Goal: Communication & Community: Answer question/provide support

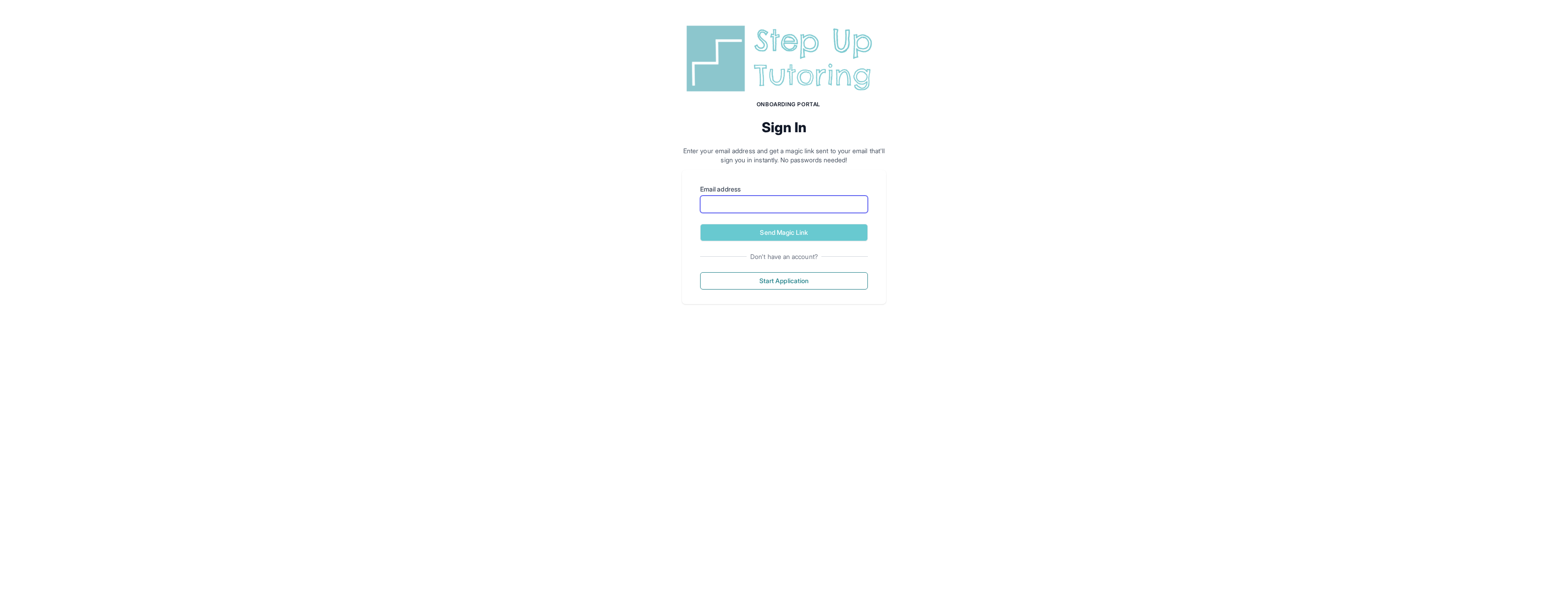
click at [799, 206] on input "Email address" at bounding box center [784, 204] width 168 height 17
click at [909, 167] on div "Onboarding Portal Sign In Enter your email address and get a magic link sent to…" at bounding box center [784, 163] width 1568 height 326
click at [717, 203] on input "Email address" at bounding box center [784, 204] width 168 height 17
paste input "**********"
click at [790, 231] on button "Send Magic Link" at bounding box center [784, 232] width 168 height 17
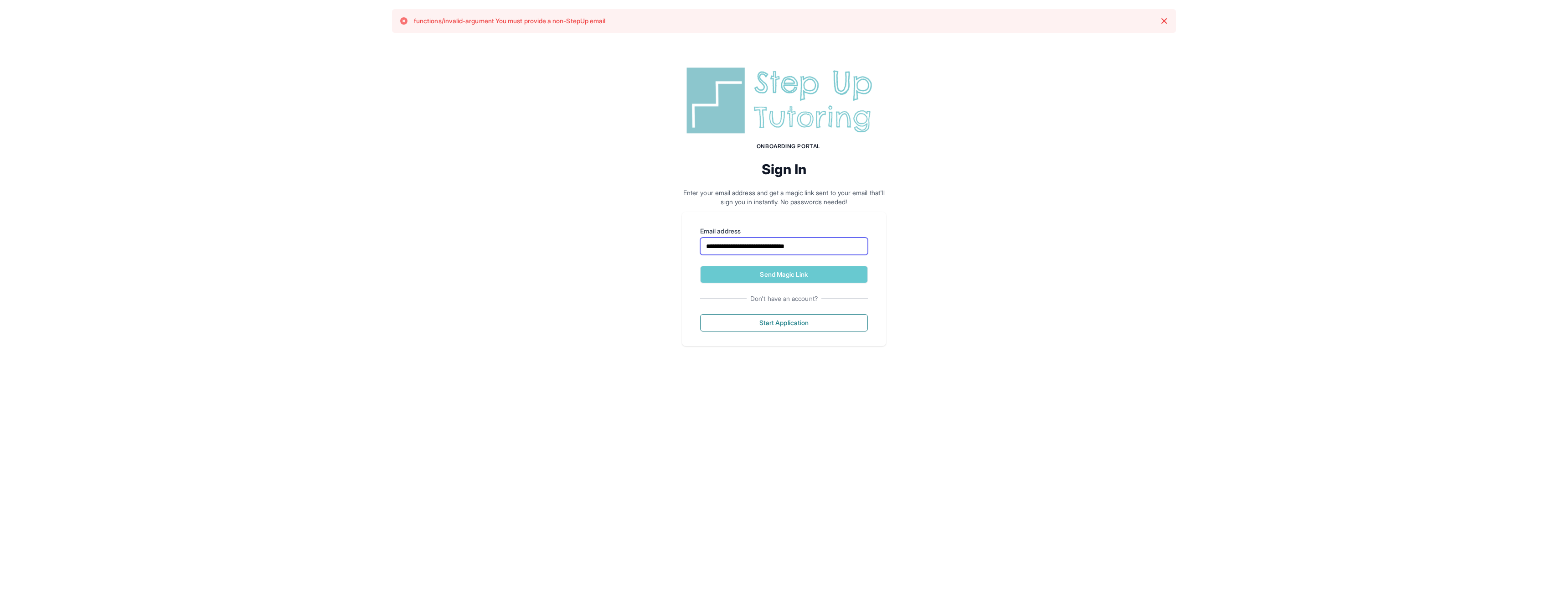
click at [823, 247] on input "**********" at bounding box center [784, 246] width 168 height 17
type input "**********"
click at [805, 275] on button "Send Magic Link" at bounding box center [784, 274] width 168 height 17
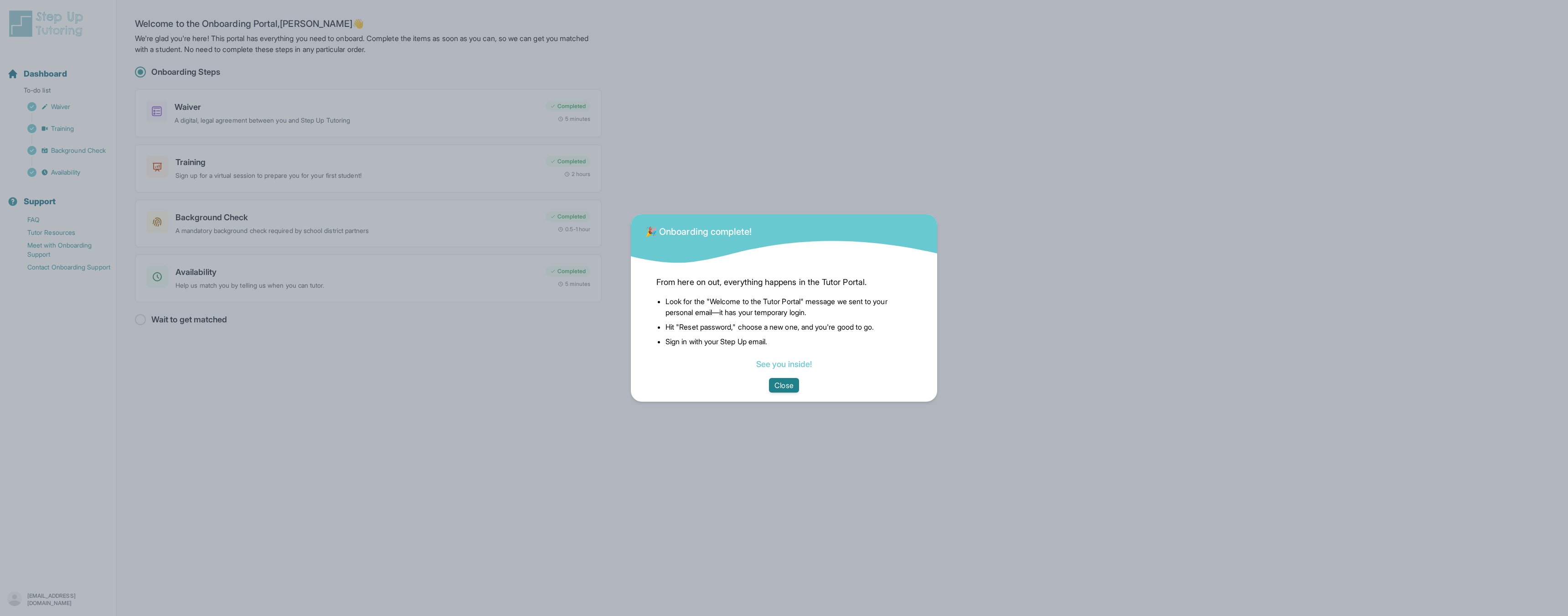
click at [783, 388] on button "Close" at bounding box center [783, 385] width 30 height 15
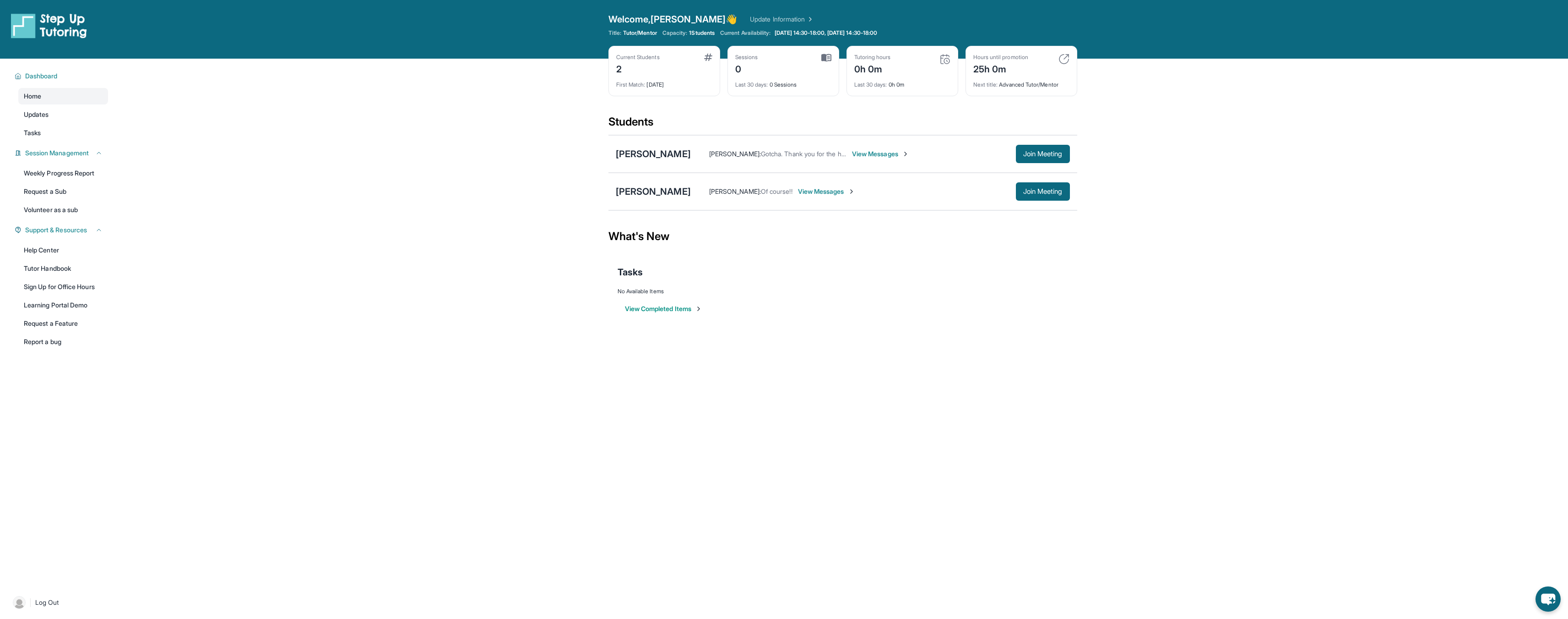
drag, startPoint x: 1541, startPoint y: 0, endPoint x: 1133, endPoint y: 179, distance: 445.5
click at [1194, 200] on main "Current Students 2 First Match : 4 days ago Sessions 0 Last 30 days : 0 Session…" at bounding box center [843, 197] width 1451 height 276
click at [840, 193] on span "View Messages" at bounding box center [827, 191] width 57 height 9
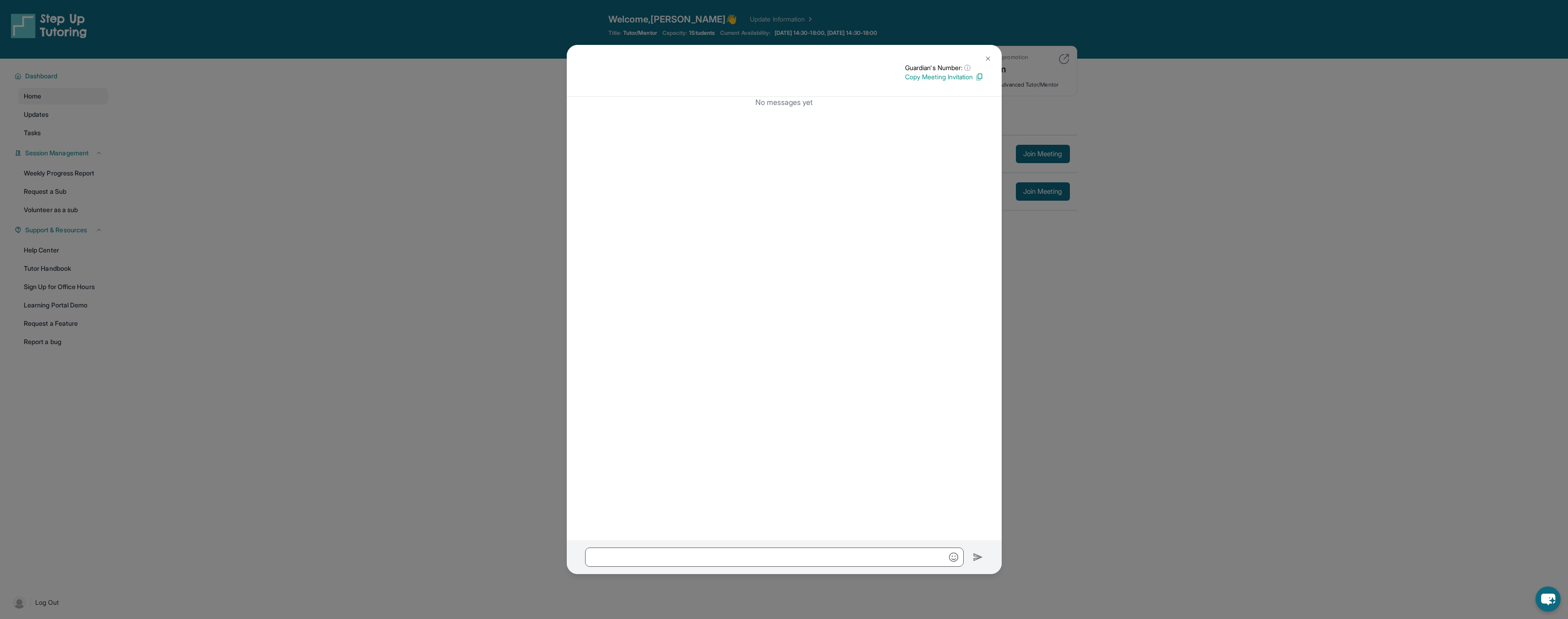
click at [988, 61] on img at bounding box center [988, 59] width 8 height 8
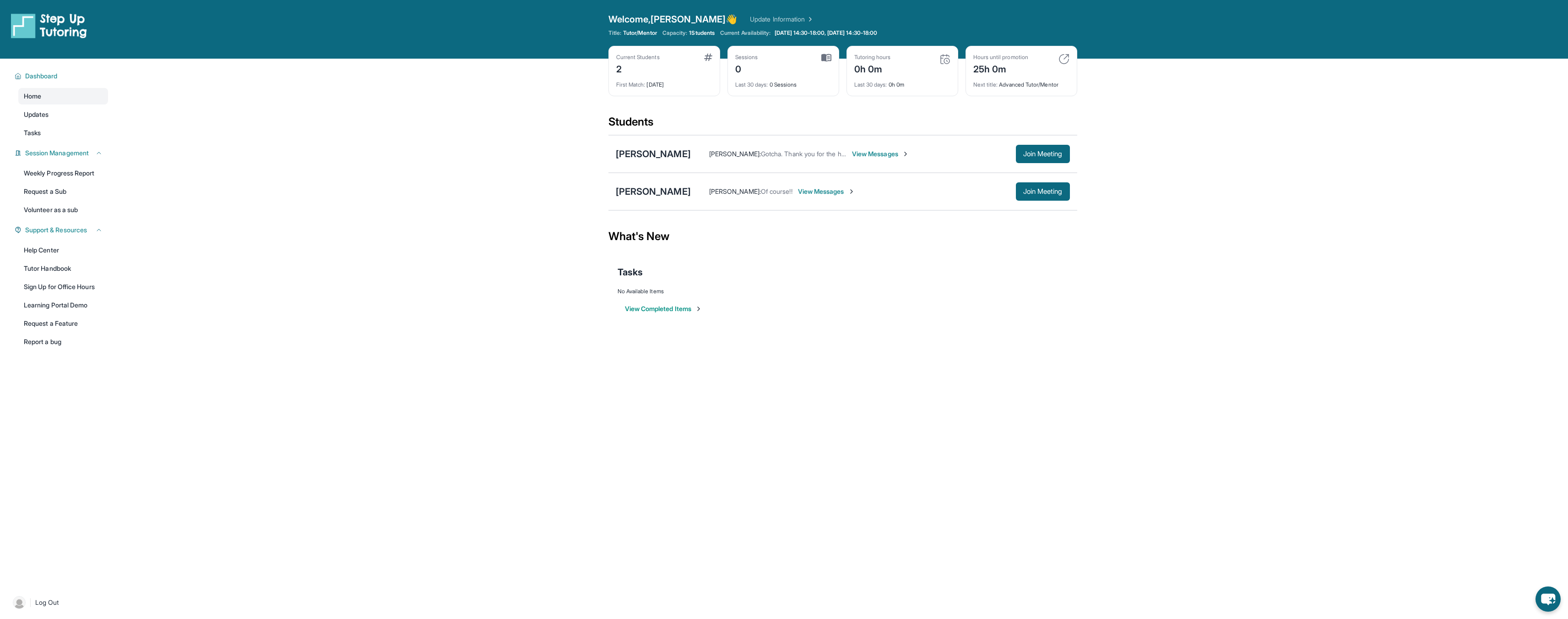
click at [661, 311] on button "View Completed Items" at bounding box center [663, 308] width 77 height 9
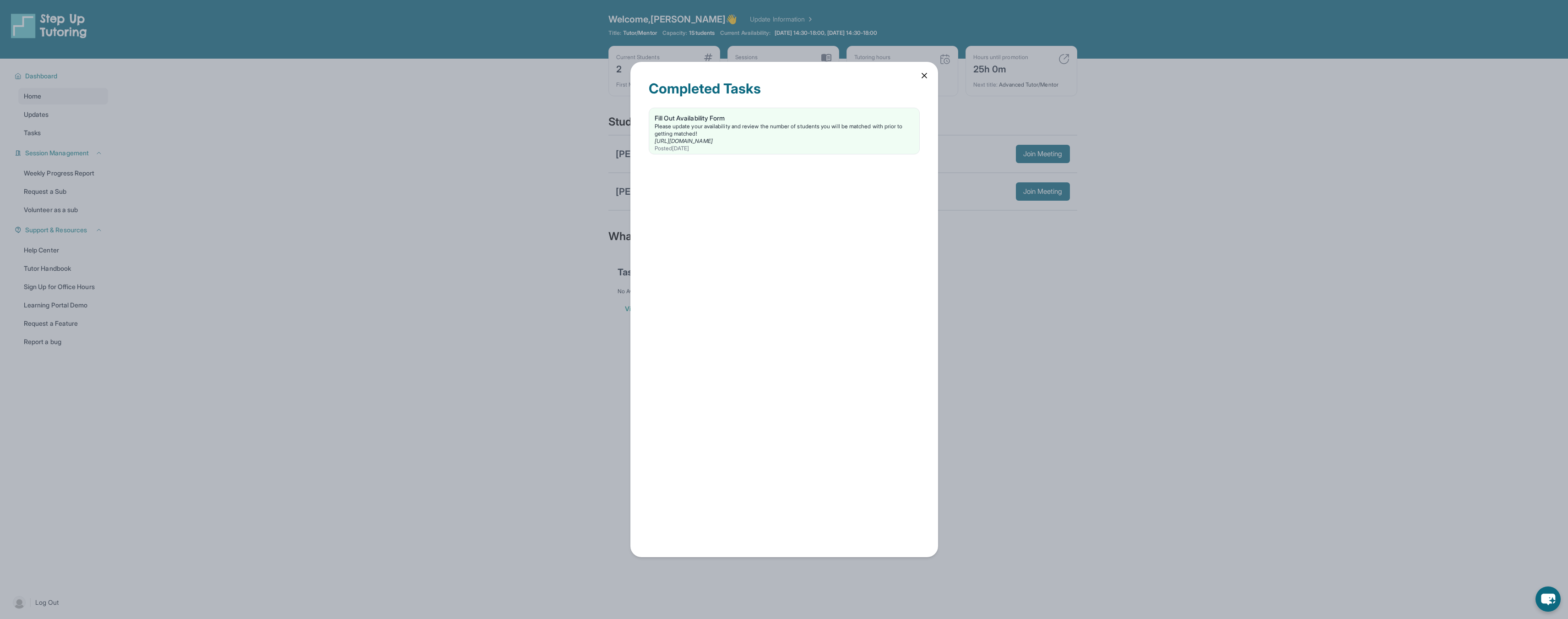
click at [567, 268] on div "Completed Tasks Fill Out Availability Form Please update your availability and …" at bounding box center [784, 309] width 1568 height 619
click at [922, 73] on icon at bounding box center [924, 75] width 9 height 9
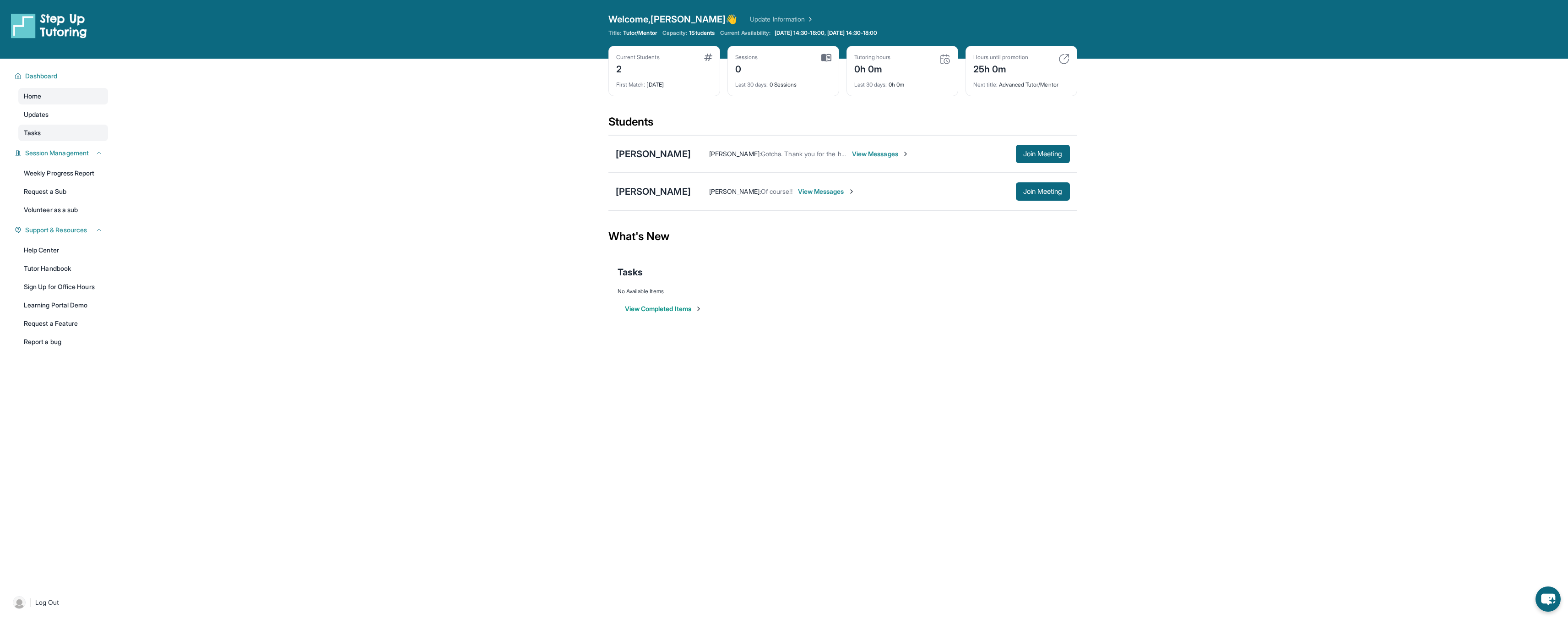
click at [68, 137] on link "Tasks" at bounding box center [63, 133] width 90 height 17
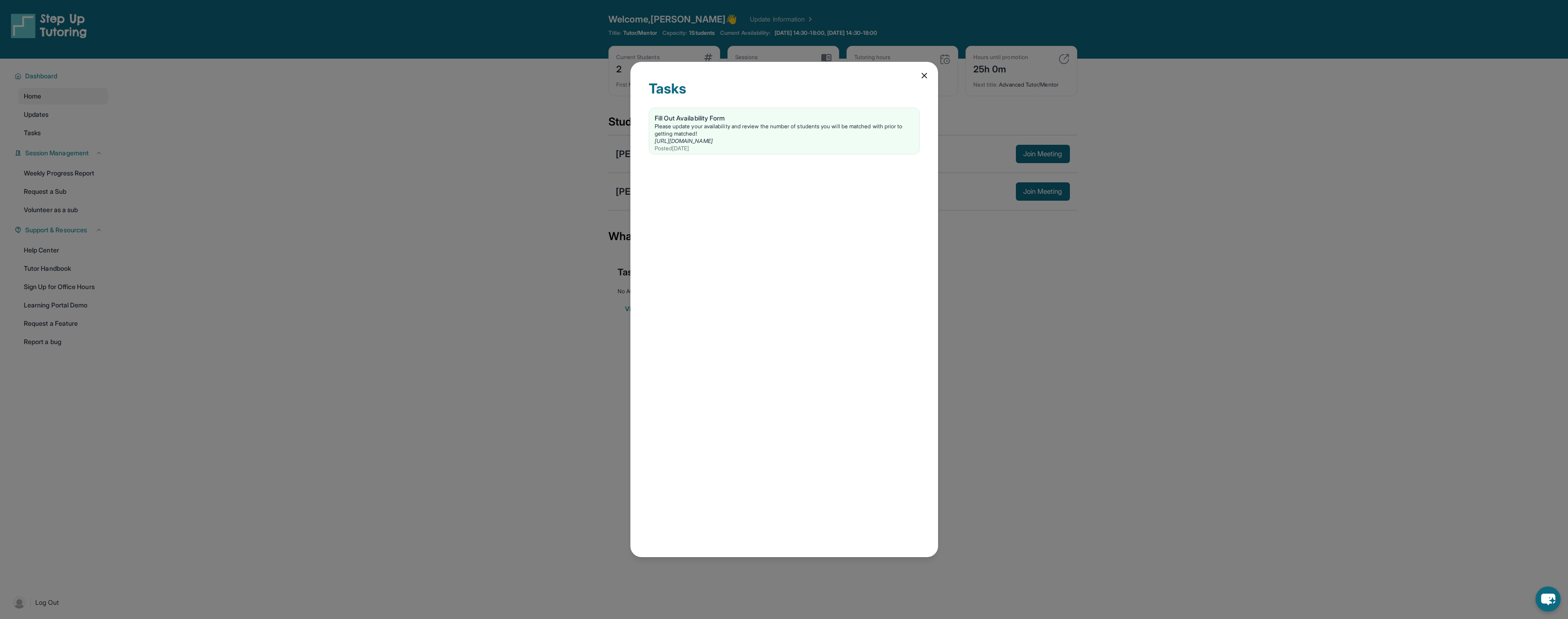
click at [76, 114] on div "Tasks Fill Out Availability Form Please update your availability and review the…" at bounding box center [784, 309] width 1568 height 619
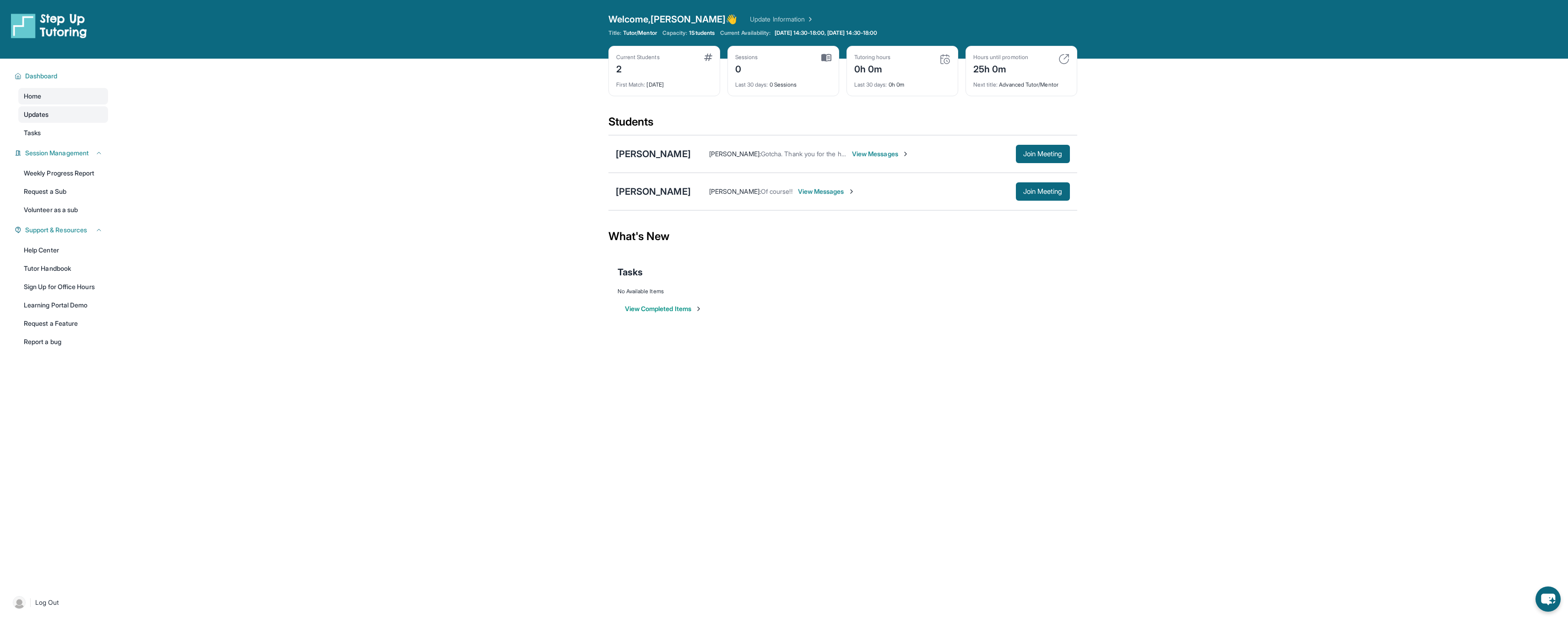
click at [79, 116] on link "Updates" at bounding box center [63, 114] width 90 height 17
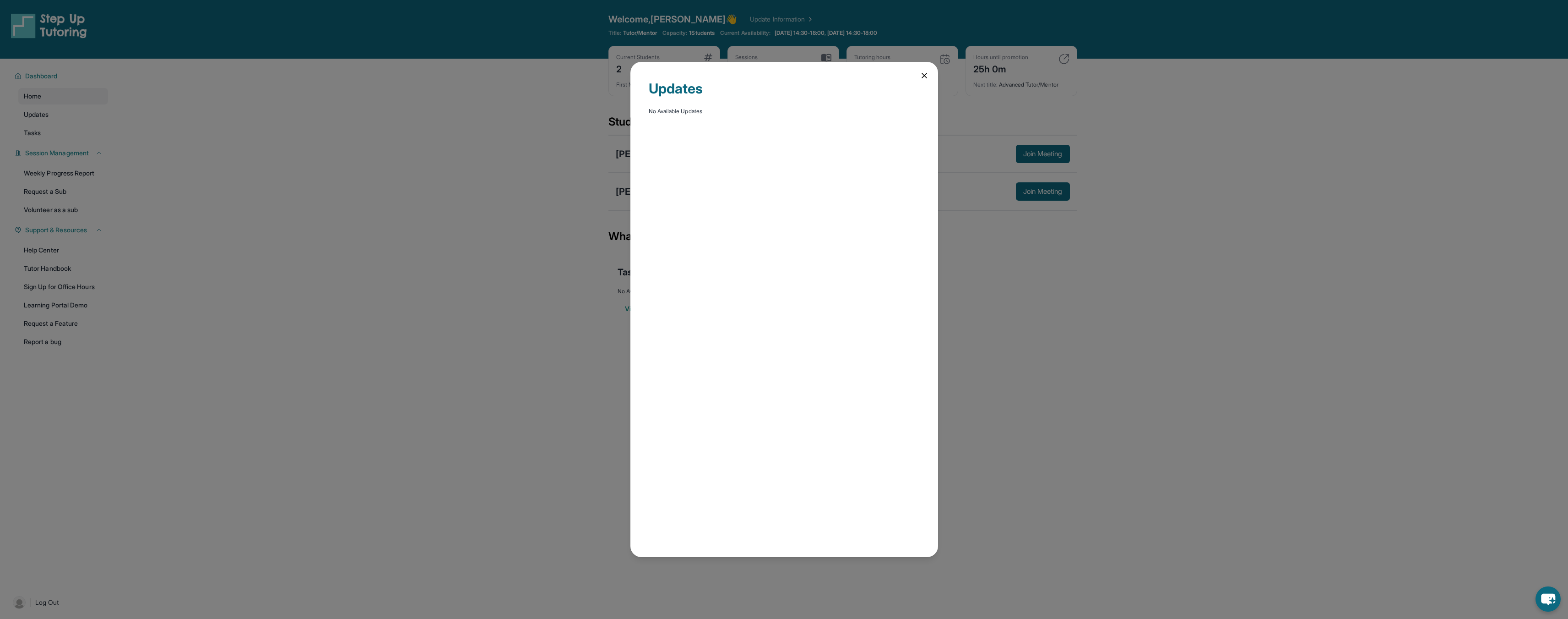
click at [81, 109] on div "Updates No Available Updates" at bounding box center [784, 309] width 1568 height 619
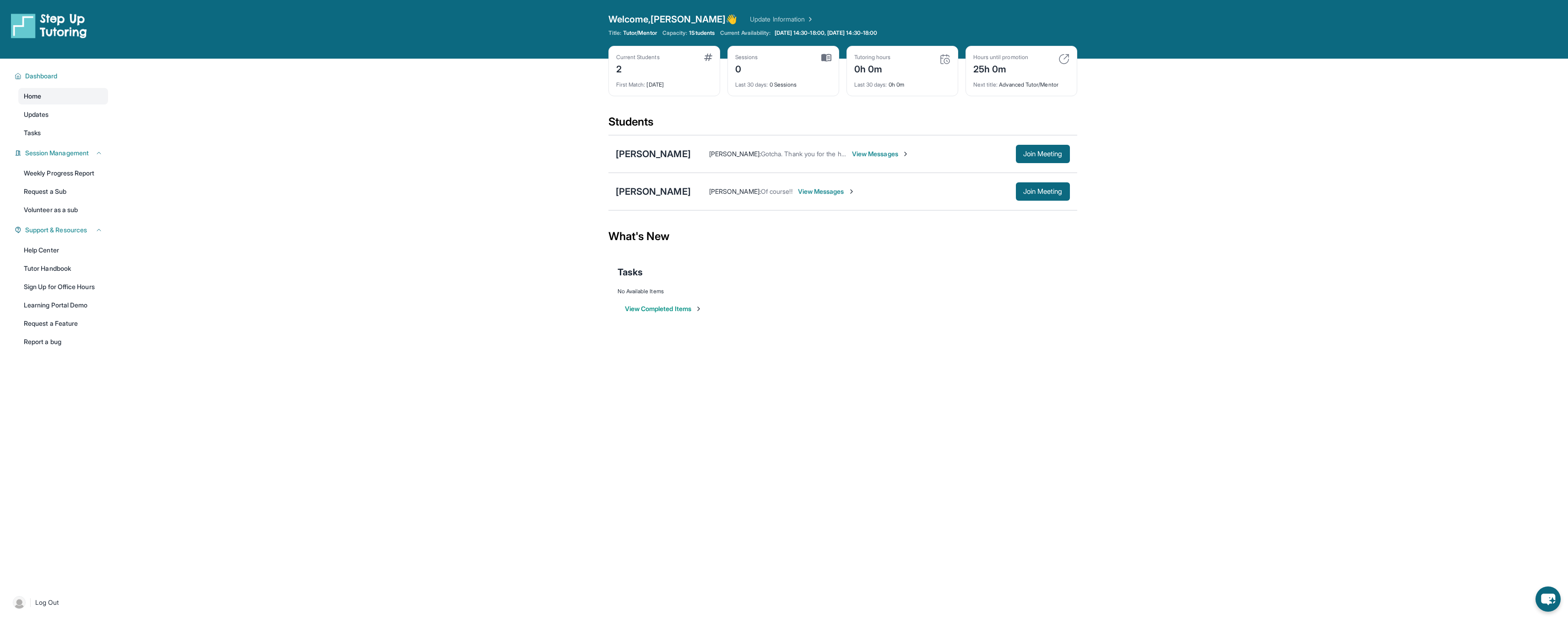
click at [75, 100] on link "Home" at bounding box center [63, 96] width 90 height 17
click at [66, 271] on link "Tutor Handbook" at bounding box center [63, 269] width 90 height 17
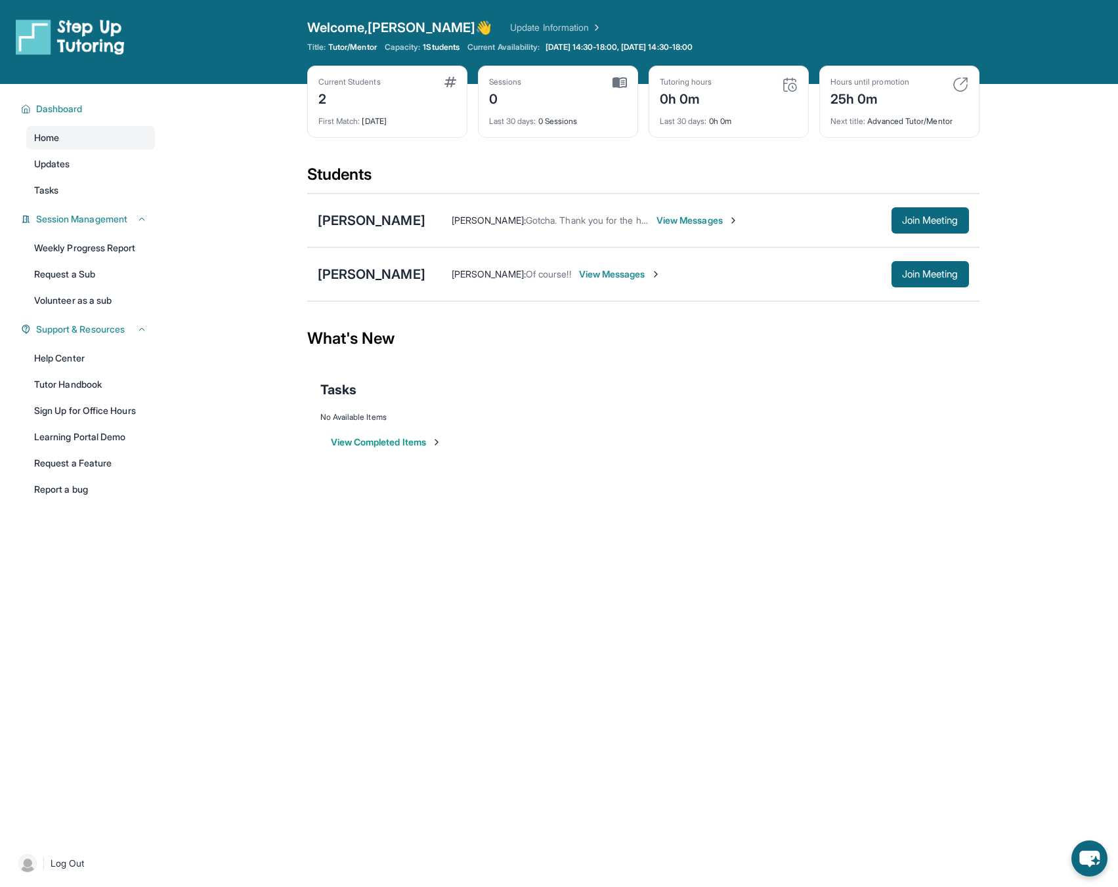
click at [922, 761] on div "Open sidebar Welcome, Anthony 👋 Update Information Title: Tutor/Mentor Capacity…" at bounding box center [559, 443] width 1118 height 887
click at [933, 288] on div "Eshan Siripuram Anthony Hutayana : Of course!! View Messages Join Meeting" at bounding box center [643, 274] width 672 height 54
click at [938, 278] on span "Join Meeting" at bounding box center [930, 274] width 56 height 8
click at [916, 221] on span "Join Meeting" at bounding box center [930, 221] width 56 height 8
click at [350, 221] on div "[PERSON_NAME]" at bounding box center [372, 220] width 108 height 18
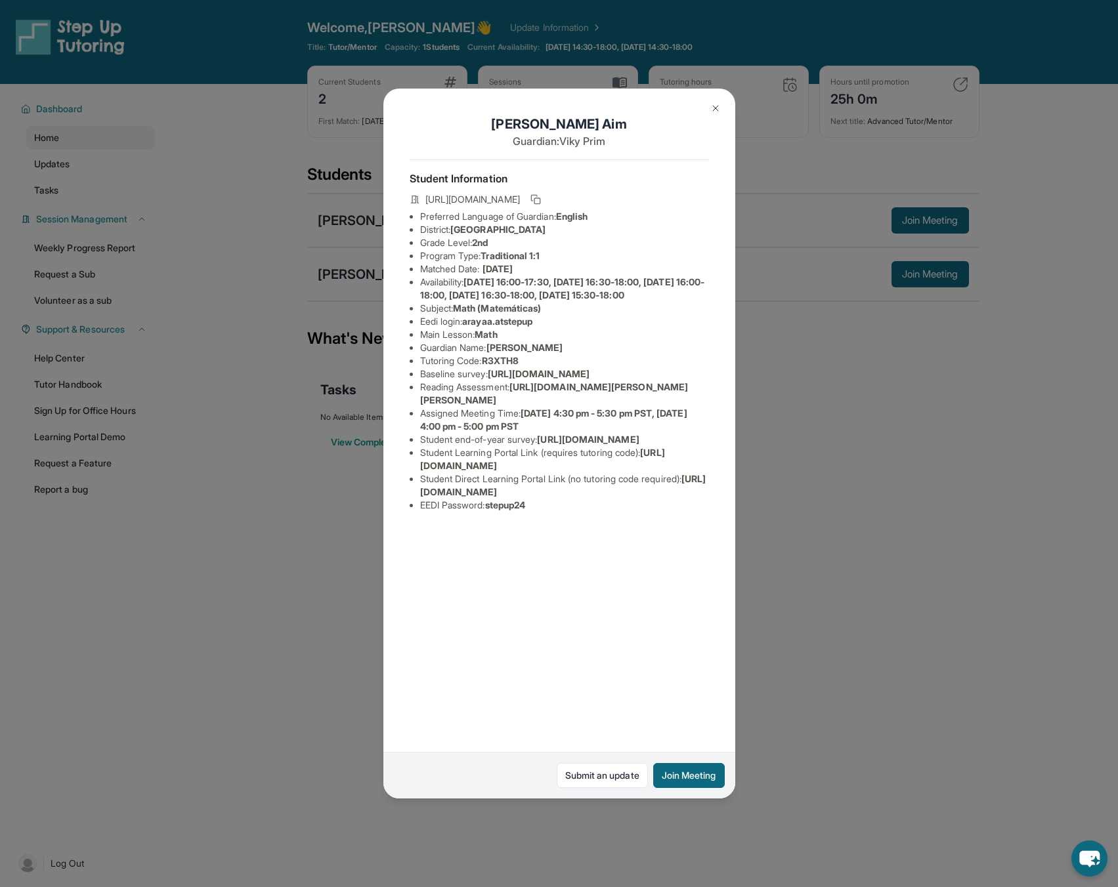
click at [520, 197] on span "[URL][DOMAIN_NAME]" at bounding box center [472, 199] width 95 height 13
click at [699, 776] on button "Join Meeting" at bounding box center [689, 775] width 72 height 25
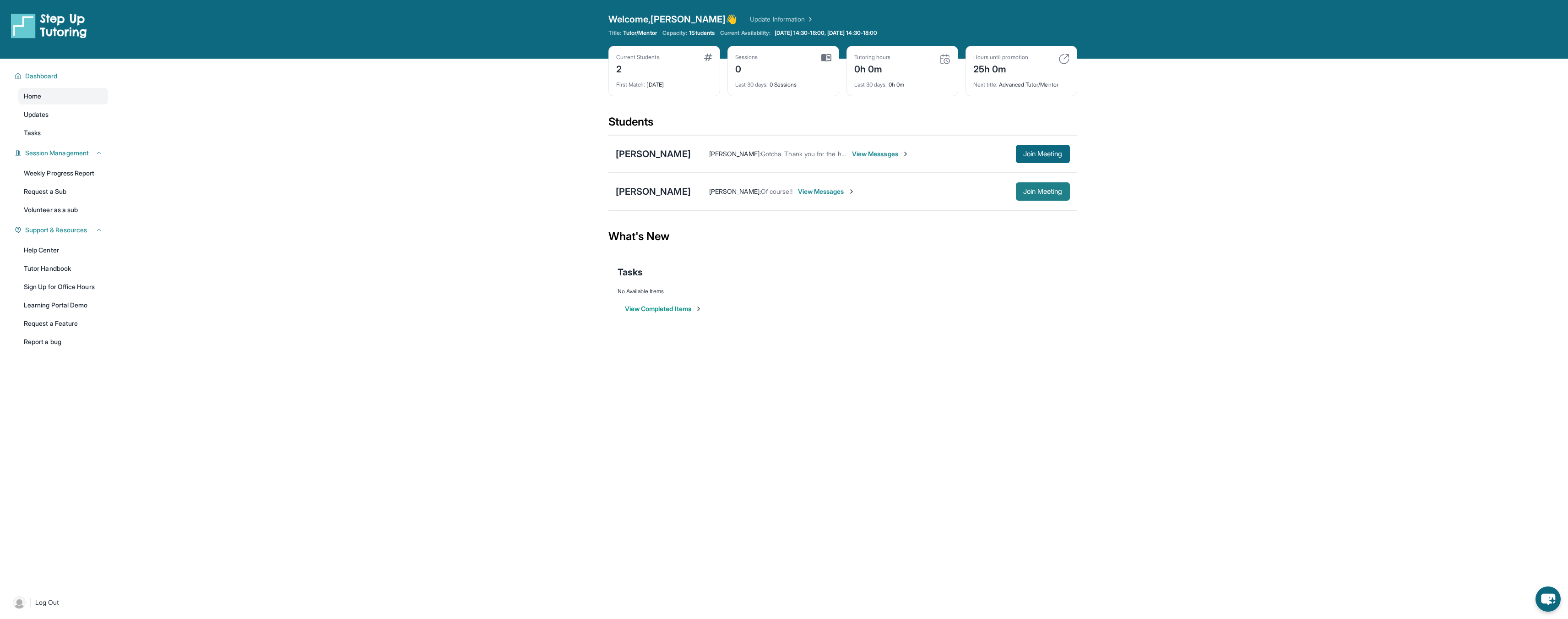
click at [1036, 197] on button "Join Meeting" at bounding box center [1042, 191] width 54 height 18
